Goal: Complete application form

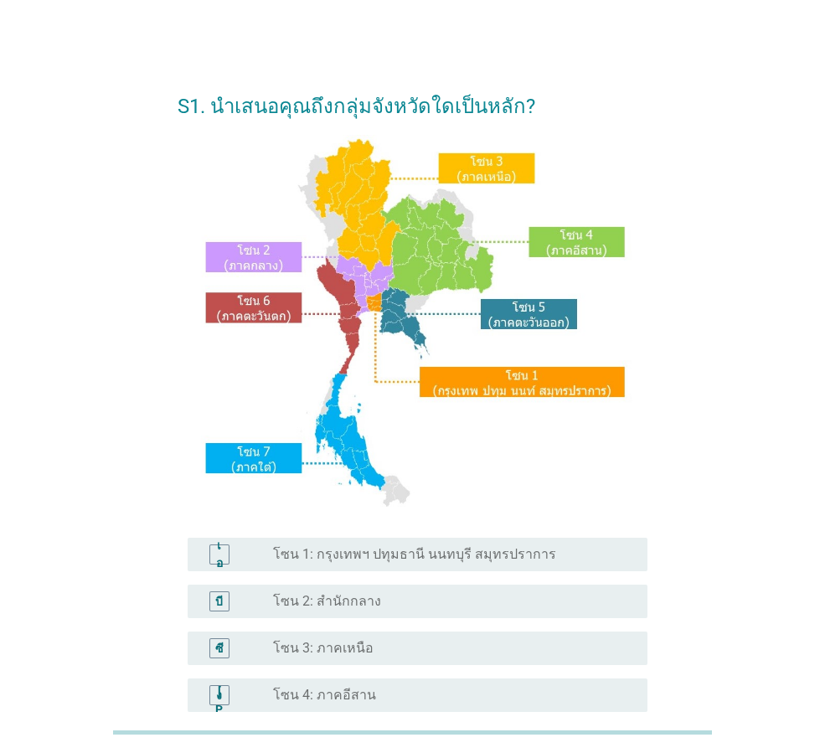
click at [278, 605] on font "โซน 2: สำนักกลาง" at bounding box center [327, 601] width 108 height 16
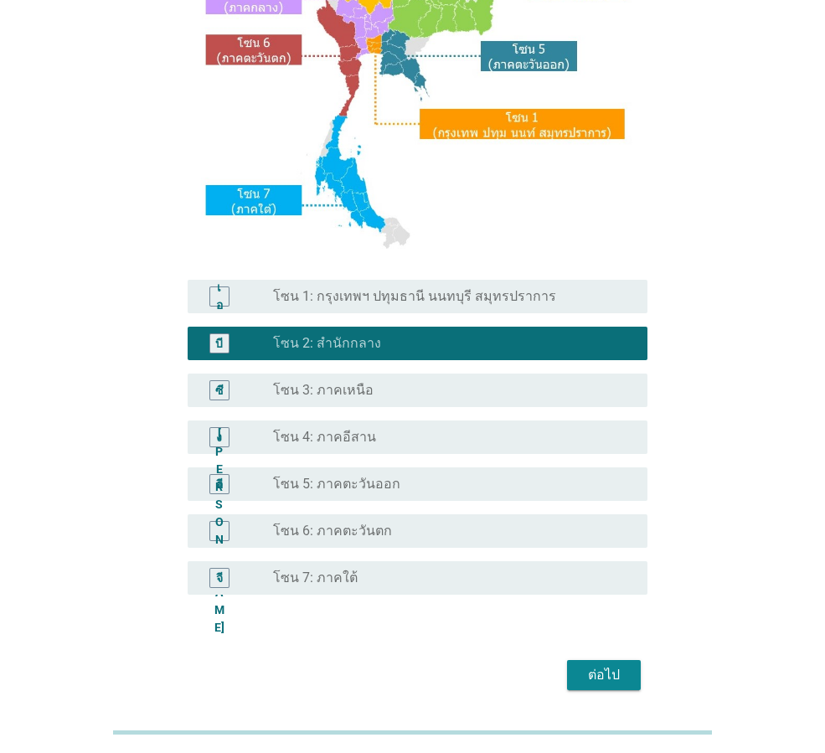
scroll to position [315, 0]
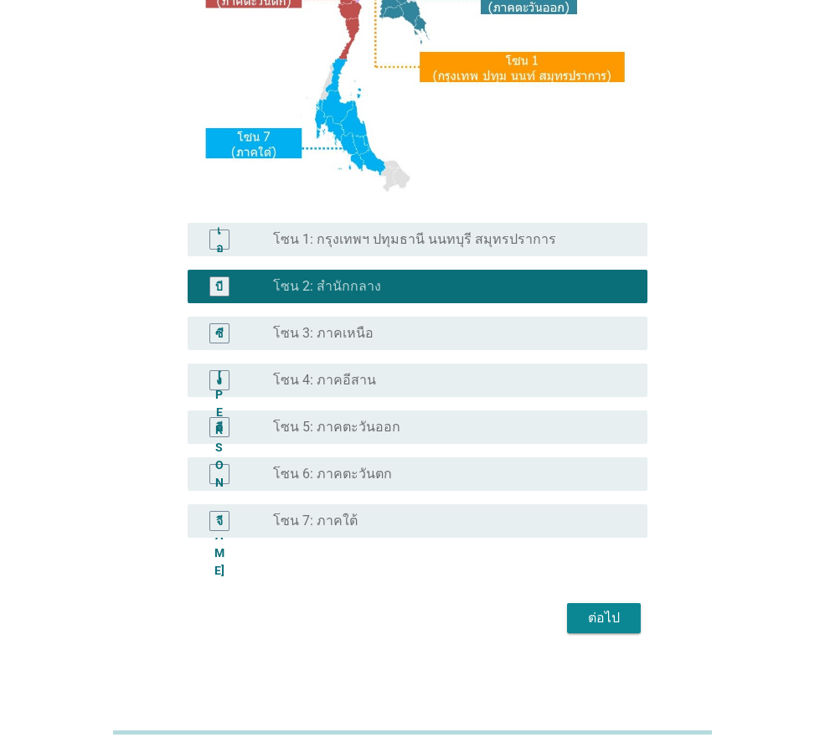
click at [599, 616] on font "ต่อไป" at bounding box center [604, 618] width 32 height 16
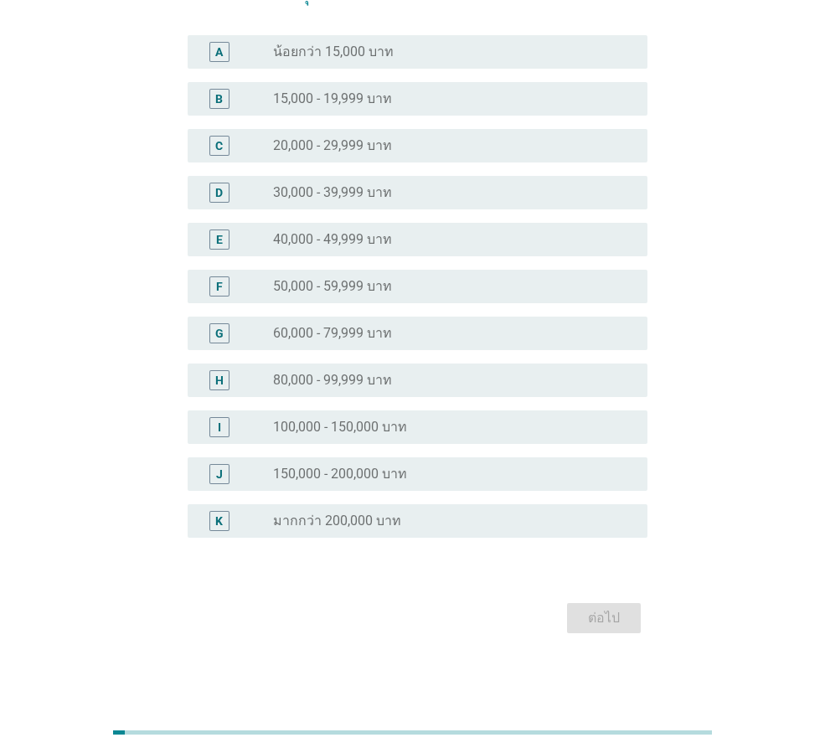
scroll to position [0, 0]
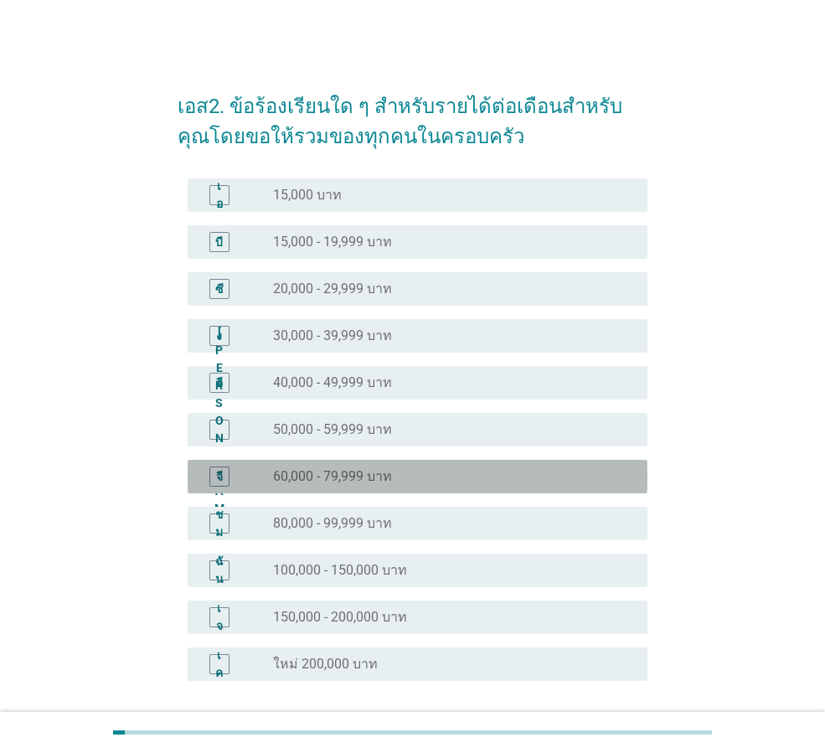
click at [312, 470] on font "60,000 - 79,999 บาท" at bounding box center [332, 476] width 119 height 16
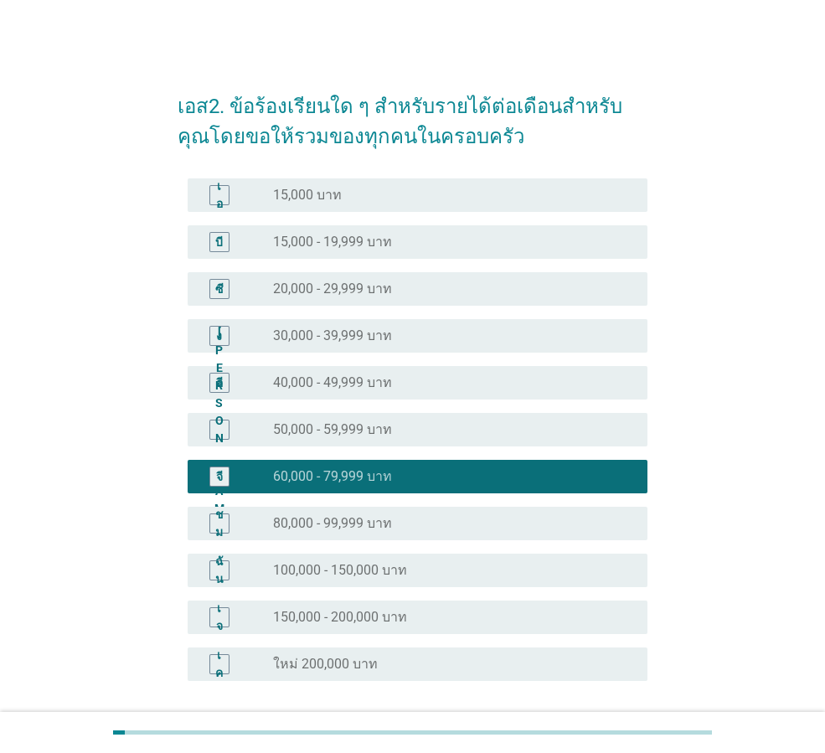
click at [317, 394] on div "อี ปุ่มวิทยุ[PERSON_NAME]เลือก 40,000 - 49,999 บาท" at bounding box center [418, 382] width 460 height 33
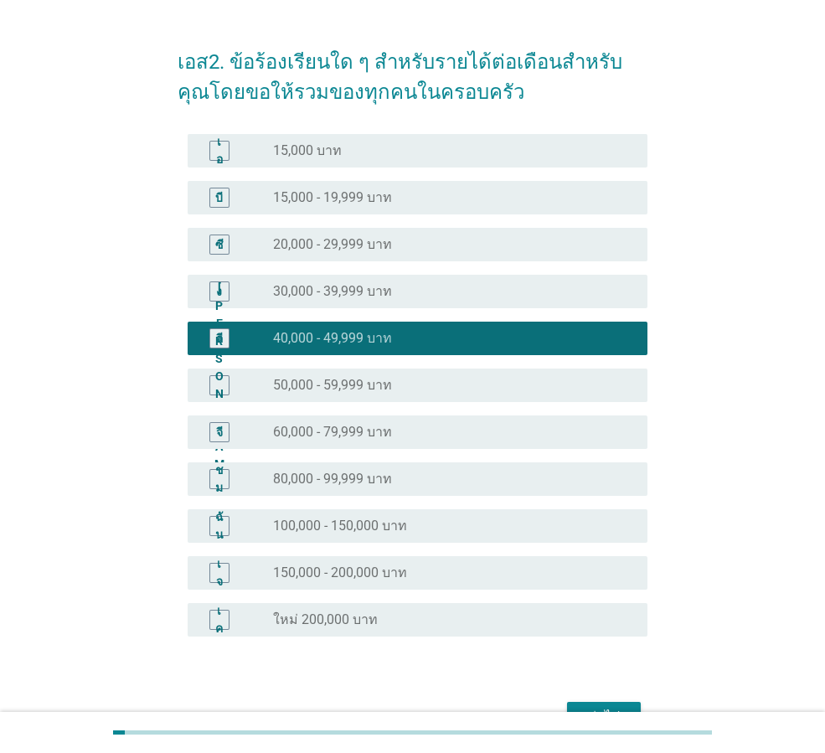
scroll to position [84, 0]
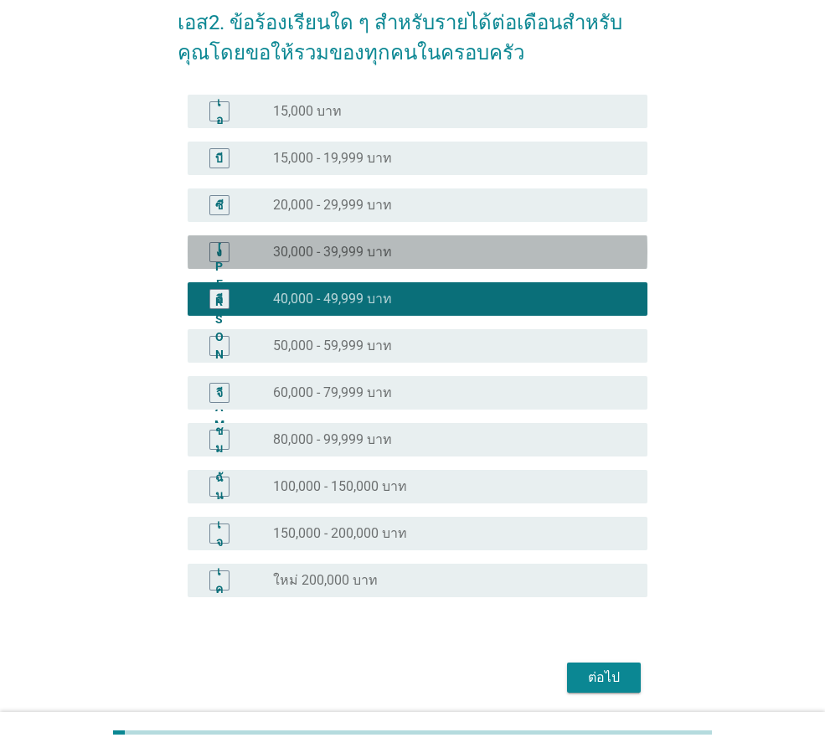
click at [358, 245] on font "30,000 - 39,999 บาท" at bounding box center [332, 252] width 119 height 16
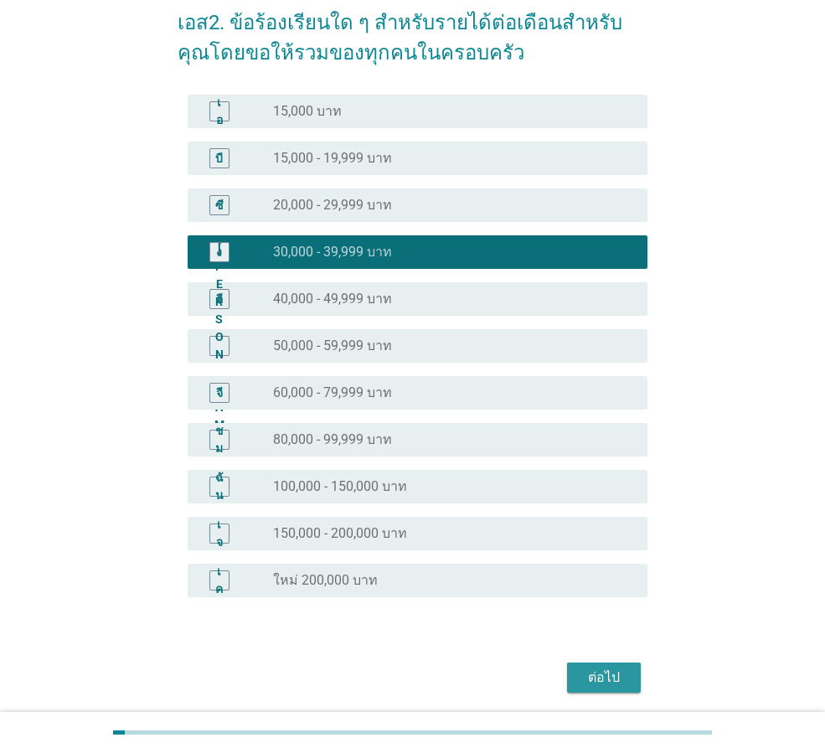
click at [602, 680] on font "ต่อไป" at bounding box center [604, 677] width 32 height 16
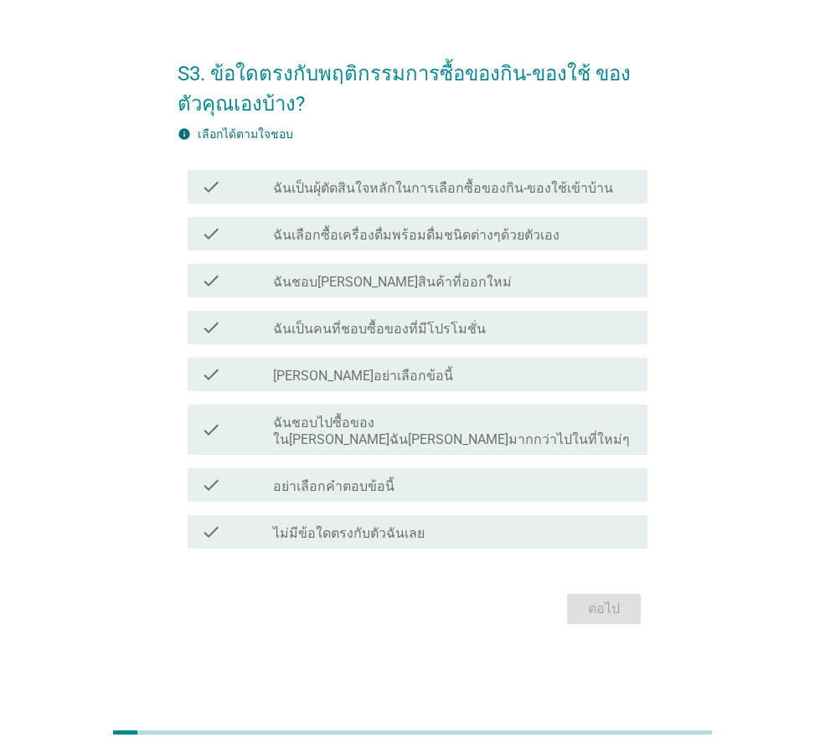
scroll to position [0, 0]
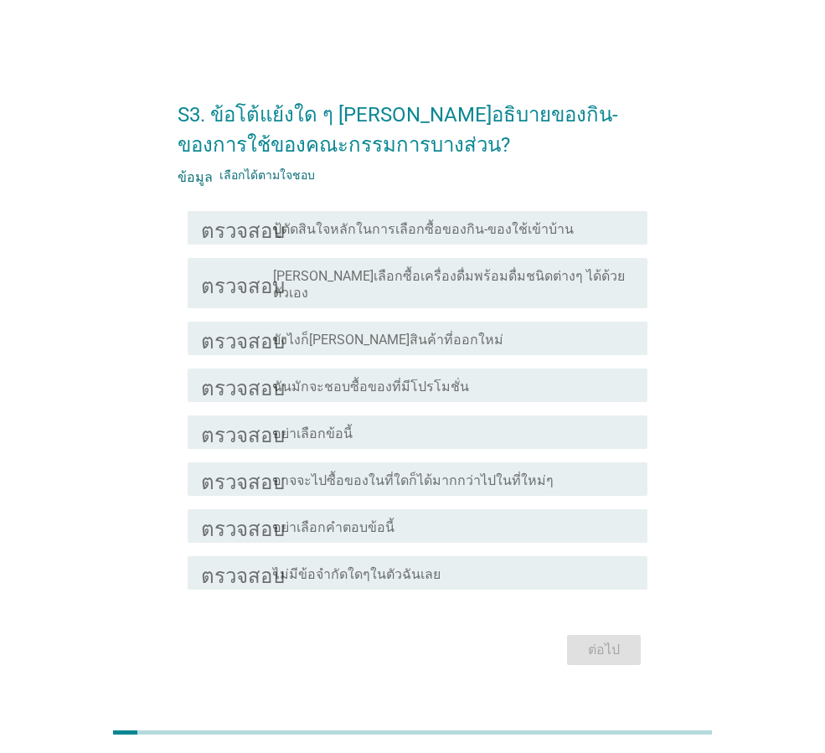
click at [345, 283] on font "[PERSON_NAME]เลือกซื้อเครื่องดื่มพร้อมดื่มชนิดต่างๆ ได้ด้วยตัวเอง" at bounding box center [449, 284] width 352 height 33
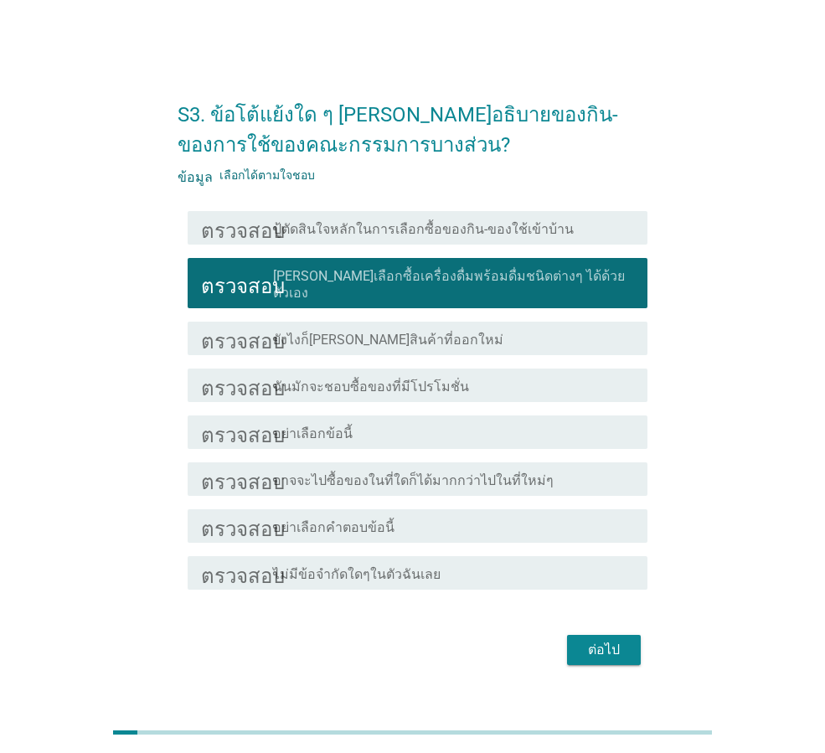
drag, startPoint x: 306, startPoint y: 411, endPoint x: 304, endPoint y: 436, distance: 25.2
click at [306, 415] on div "ตรวจสอบ โครงร่างกล่องกาเครื่องหมายว่าง อย่าเลือกข้อนี้" at bounding box center [418, 431] width 460 height 33
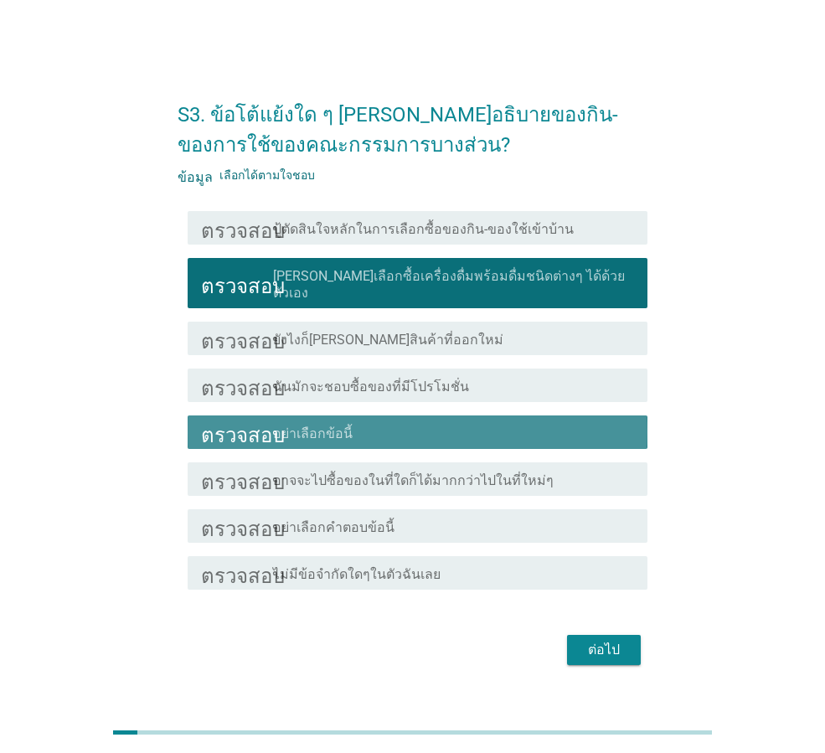
click at [314, 475] on font "อาจจะไปซื้อของในที่ใดก็ได้มากกว่าไปในที่ใหม่ๆ" at bounding box center [413, 480] width 281 height 16
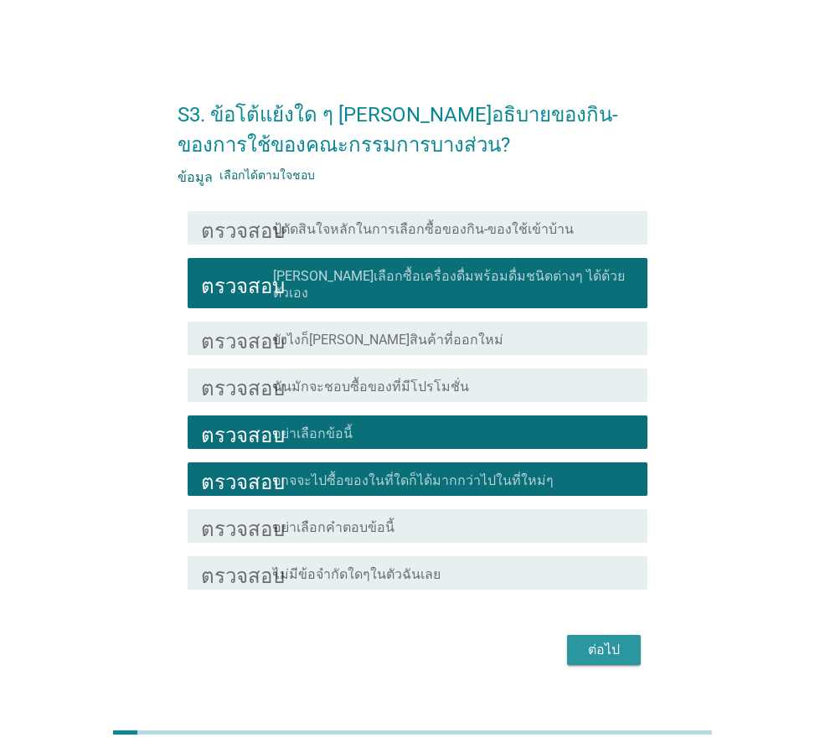
click at [610, 641] on font "ต่อไป" at bounding box center [604, 649] width 32 height 16
